Goal: Task Accomplishment & Management: Use online tool/utility

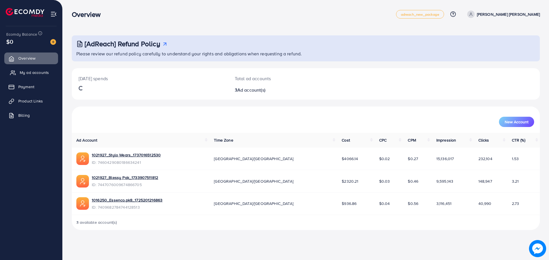
click at [41, 75] on span "My ad accounts" at bounding box center [34, 73] width 29 height 6
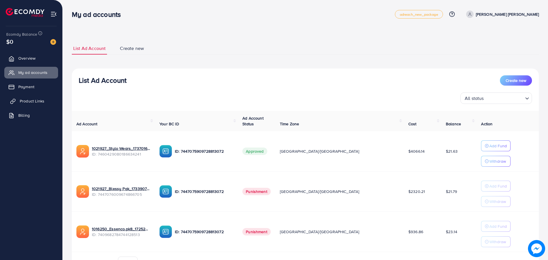
click at [41, 104] on span "Product Links" at bounding box center [32, 101] width 25 height 6
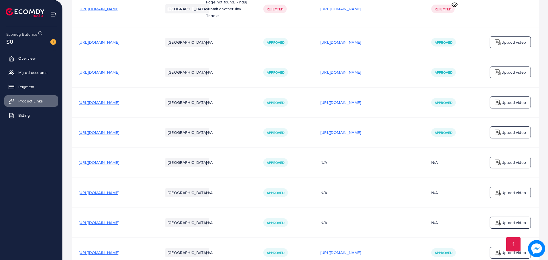
scroll to position [1055, 0]
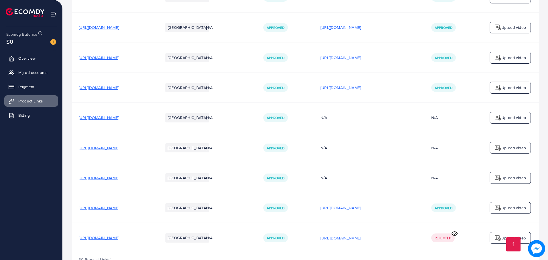
click at [454, 231] on icon at bounding box center [454, 234] width 6 height 6
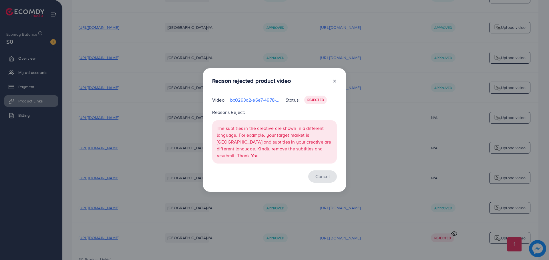
click at [324, 171] on button "Cancel" at bounding box center [322, 177] width 29 height 12
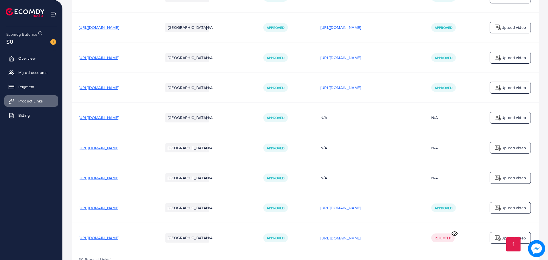
click at [513, 235] on p "Upload video" at bounding box center [513, 238] width 25 height 7
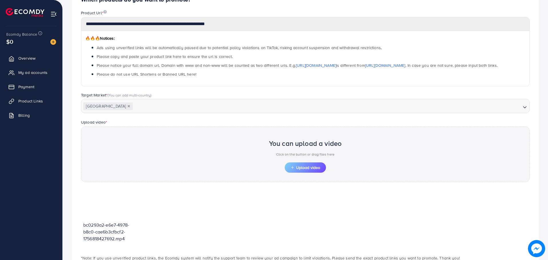
scroll to position [102, 0]
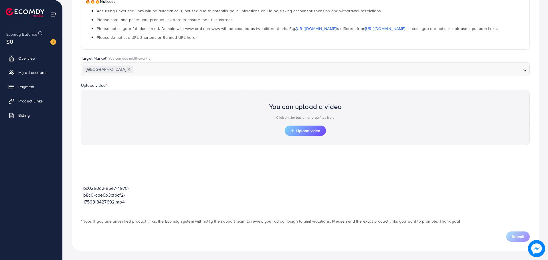
drag, startPoint x: 120, startPoint y: 164, endPoint x: 210, endPoint y: 196, distance: 96.1
click at [210, 196] on div "bc0293a2-e6e7-4978-b8c0-cae6b3cfbcf2-1756818427692.mp4" at bounding box center [305, 181] width 448 height 61
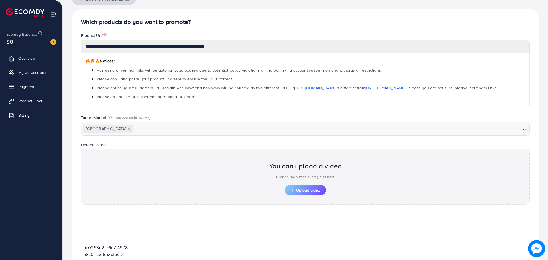
scroll to position [0, 0]
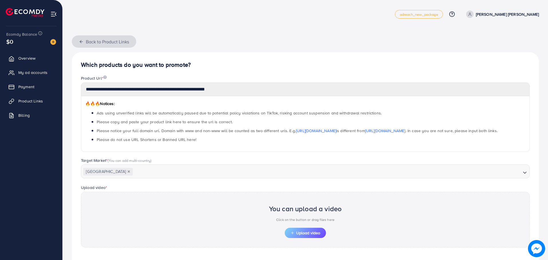
click at [79, 44] on icon "button" at bounding box center [81, 41] width 5 height 5
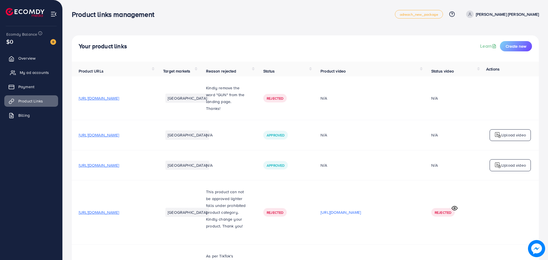
click at [40, 71] on span "My ad accounts" at bounding box center [34, 73] width 29 height 6
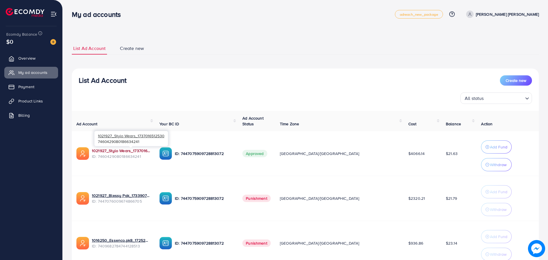
click at [137, 152] on link "1021927_Stylo Wears_1737016512530" at bounding box center [121, 151] width 58 height 6
